Goal: Navigation & Orientation: Find specific page/section

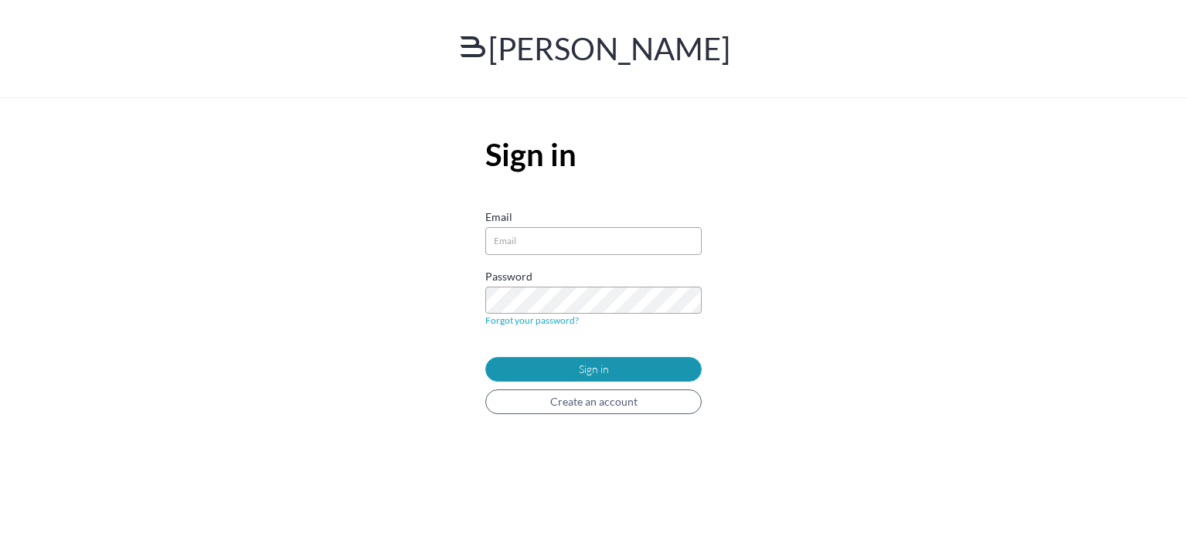
type input"] "[PERSON_NAME][EMAIL_ADDRESS][PERSON_NAME][DOMAIN_NAME]"
click at [612, 370] on button "Sign in" at bounding box center [593, 369] width 216 height 25
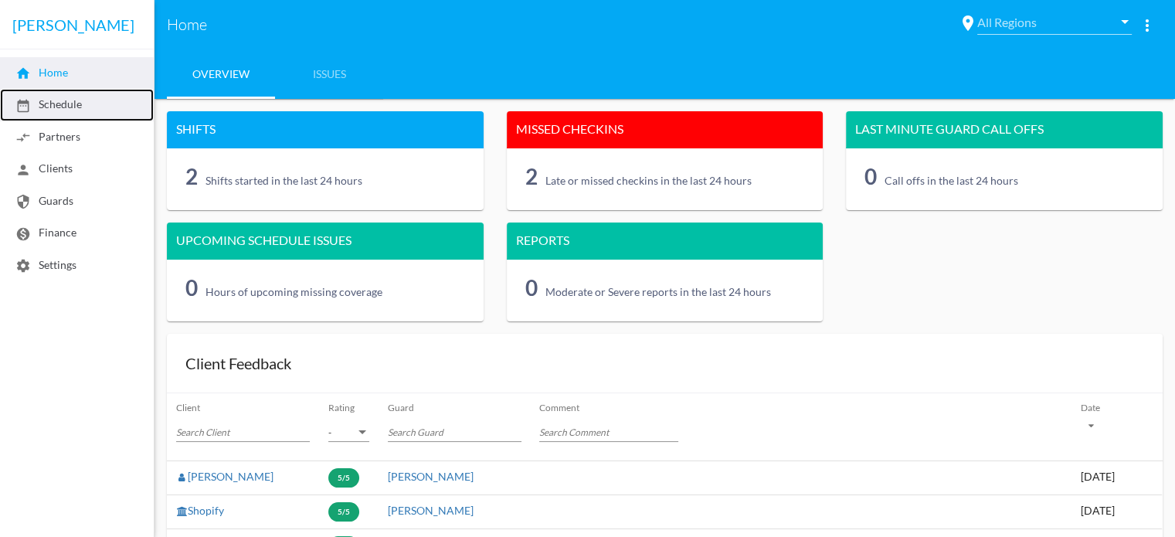
click at [28, 111] on mat-icon "date_range" at bounding box center [22, 105] width 15 height 15
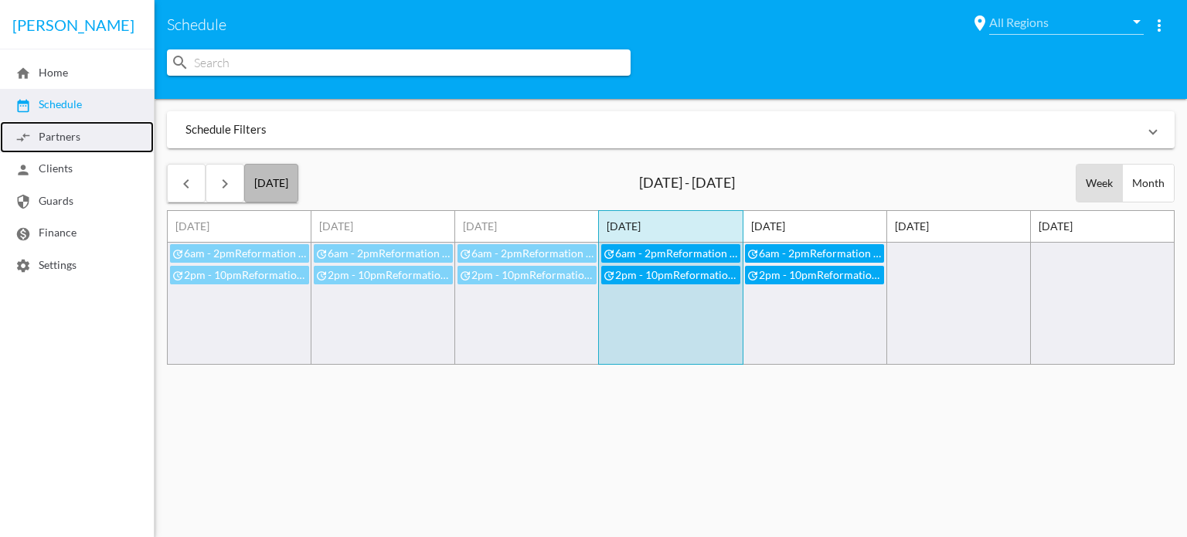
click at [46, 134] on span "compare_arrows Partners" at bounding box center [47, 136] width 65 height 13
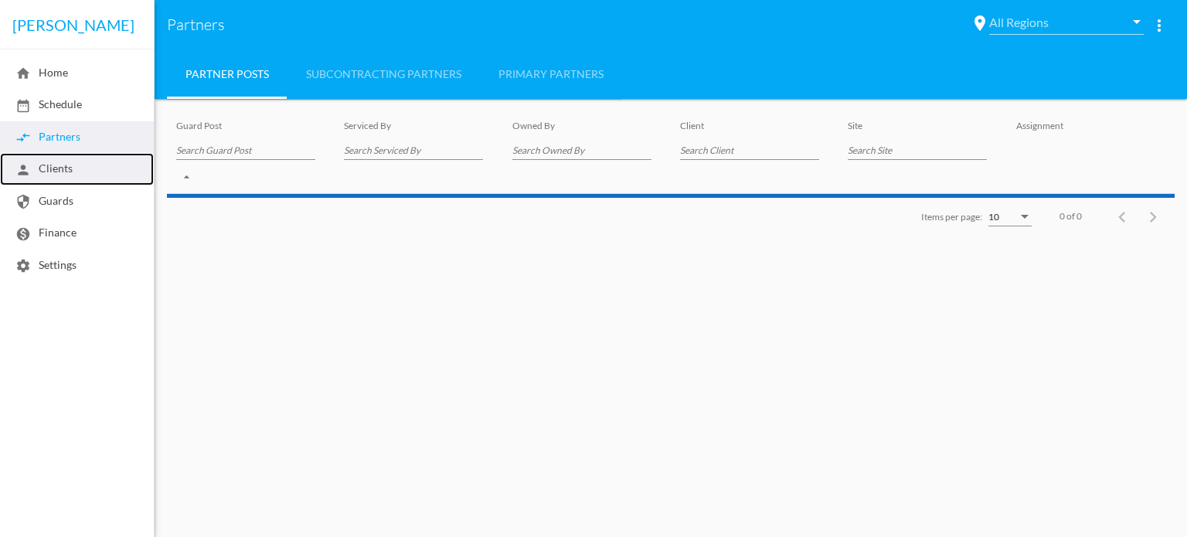
click at [56, 171] on span "person Clients" at bounding box center [43, 168] width 57 height 13
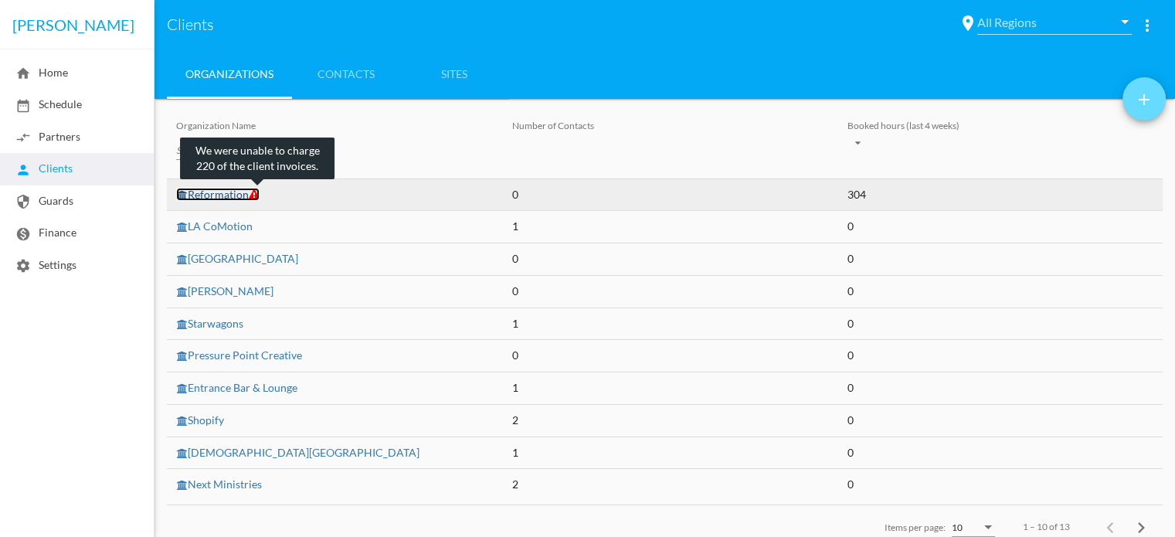
click at [255, 198] on icon at bounding box center [254, 194] width 11 height 11
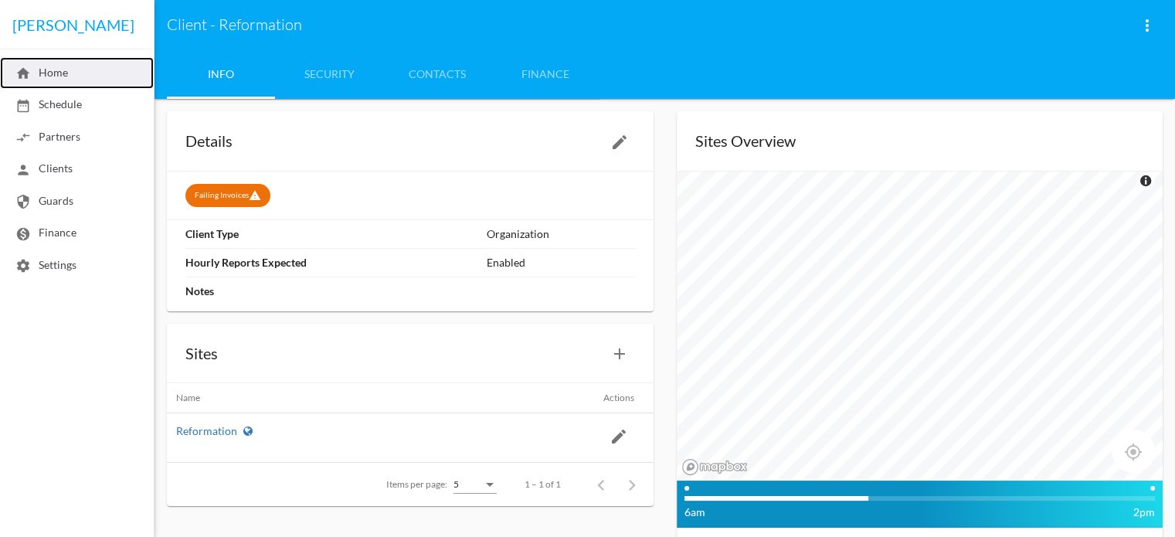
click at [45, 79] on span "home Home" at bounding box center [41, 72] width 53 height 13
